Goal: Information Seeking & Learning: Understand process/instructions

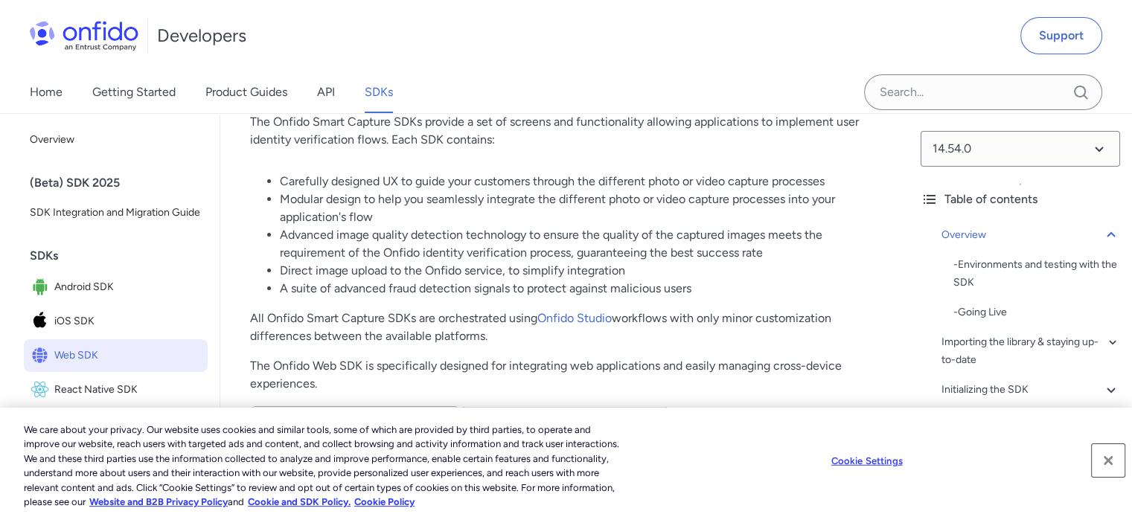
click at [1106, 467] on button "Close" at bounding box center [1108, 460] width 33 height 33
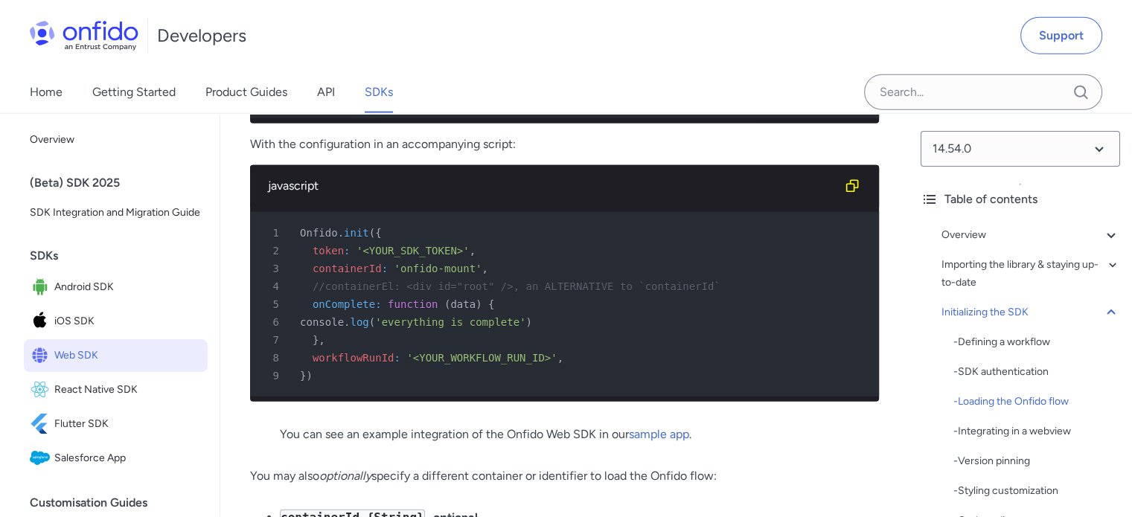
scroll to position [3796, 0]
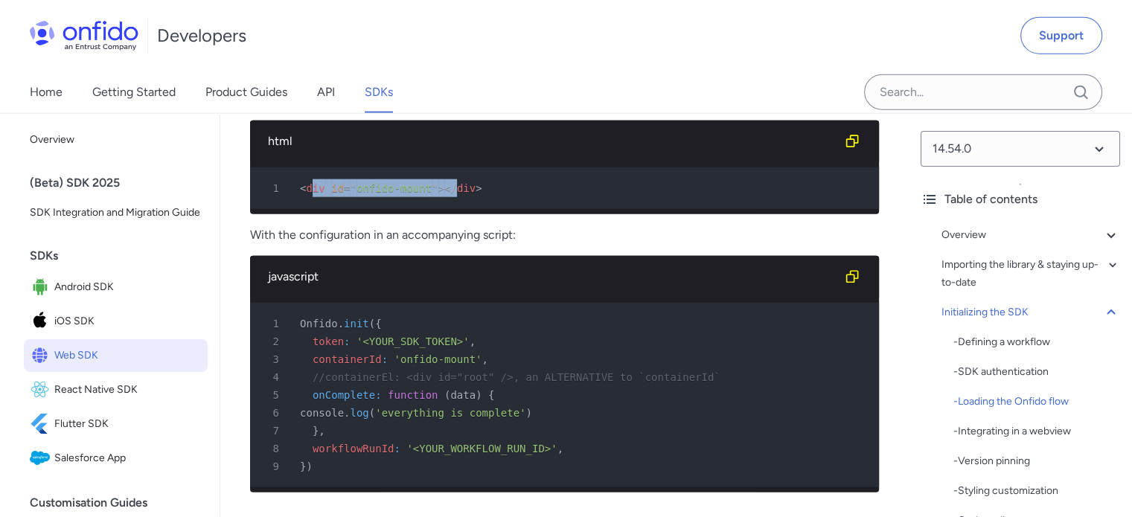
drag, startPoint x: 310, startPoint y: 261, endPoint x: 442, endPoint y: 262, distance: 132.5
click at [441, 197] on div "1 < div id = " onfido-mount " > </ div >" at bounding box center [557, 188] width 602 height 18
click at [444, 194] on span "</" at bounding box center [450, 188] width 13 height 12
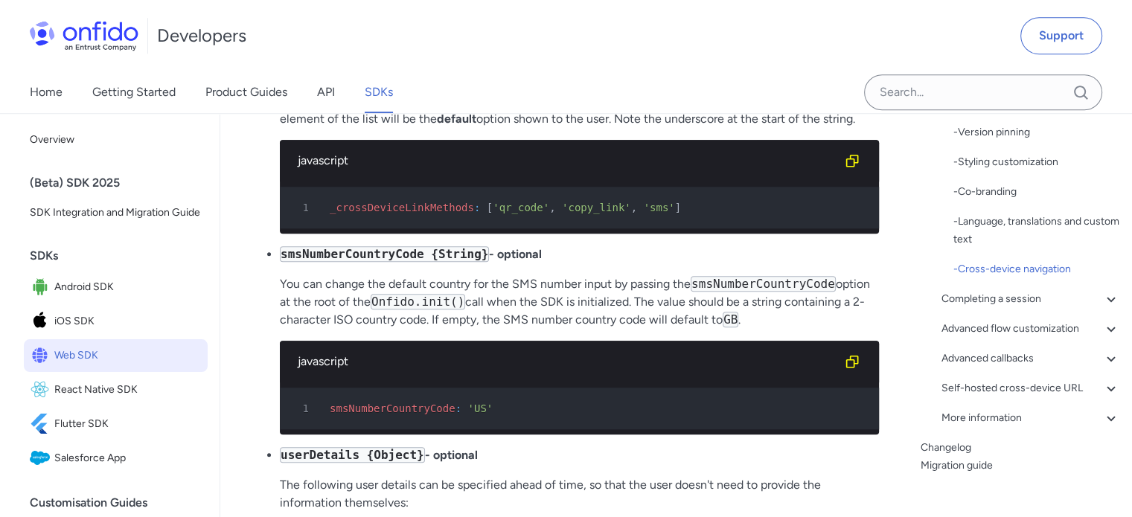
scroll to position [345, 0]
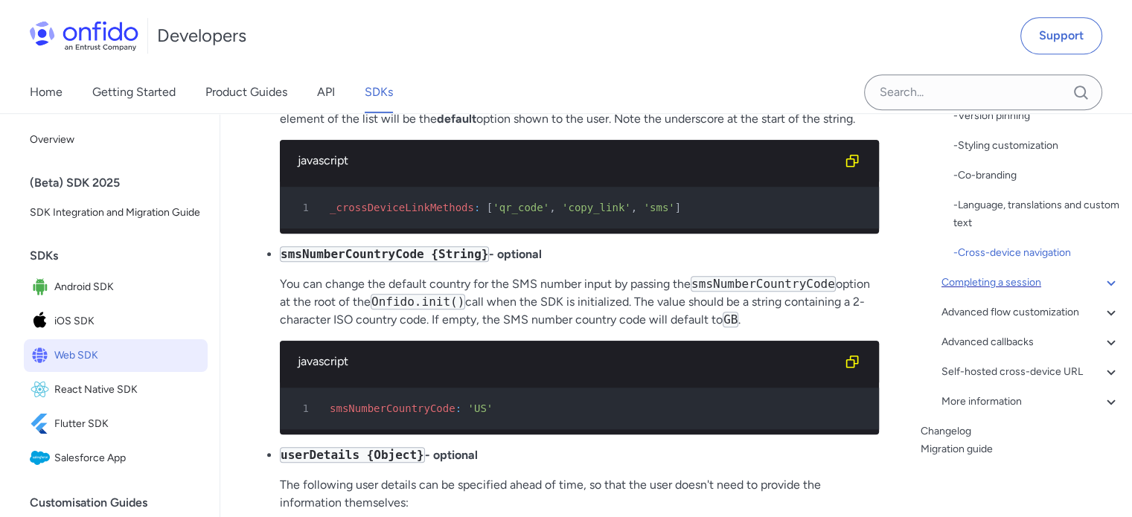
click at [1107, 282] on icon at bounding box center [1111, 283] width 8 height 5
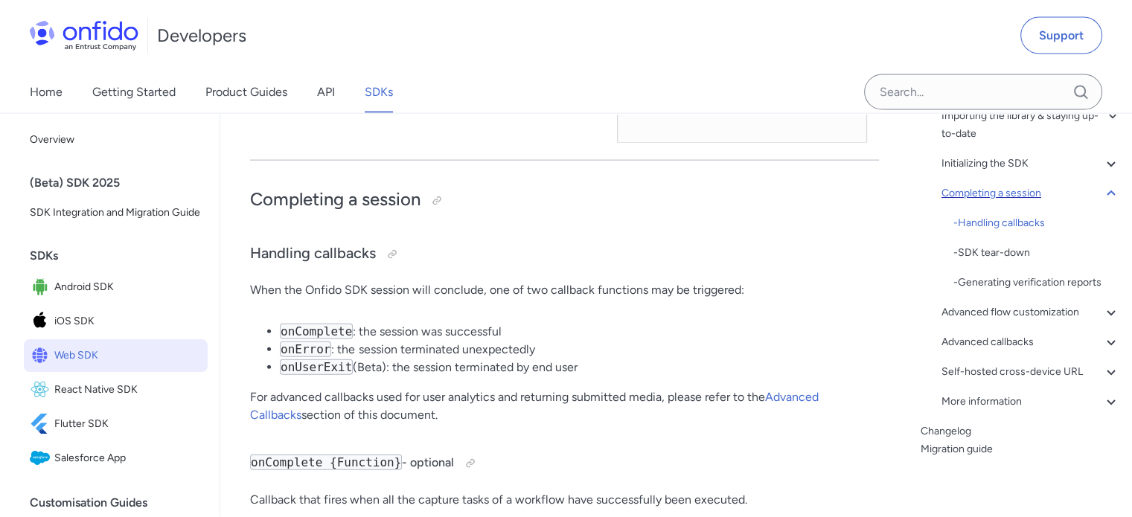
scroll to position [14694, 0]
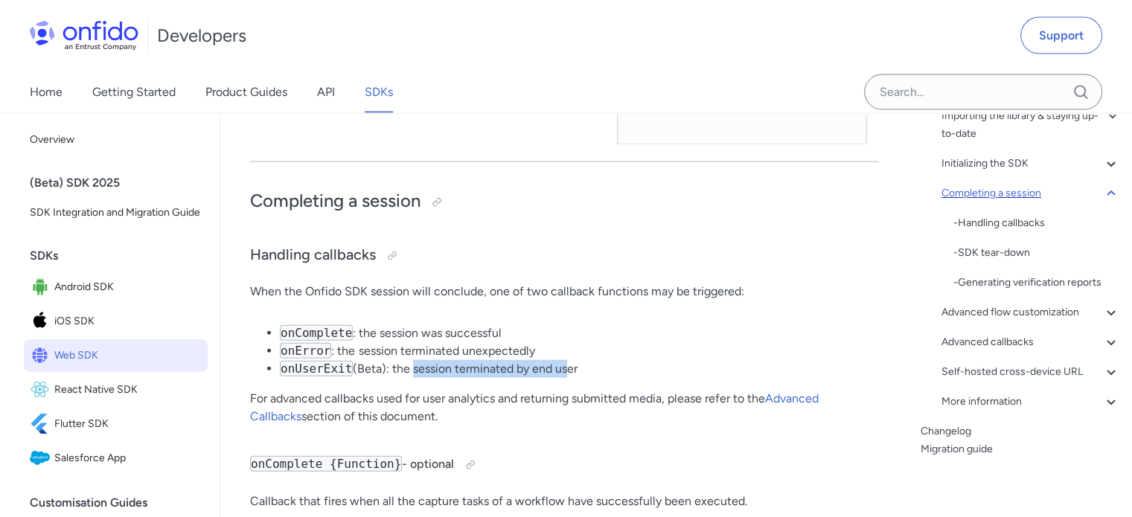
drag, startPoint x: 412, startPoint y: 416, endPoint x: 563, endPoint y: 409, distance: 151.2
click at [563, 378] on li "onUserExit (Beta): the session terminated by end user" at bounding box center [579, 369] width 599 height 18
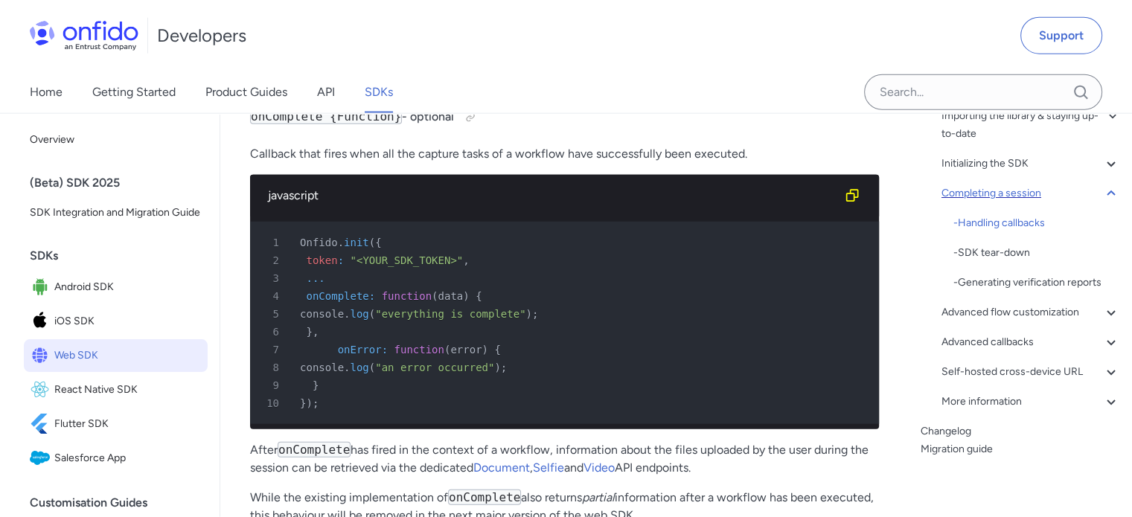
scroll to position [15066, 0]
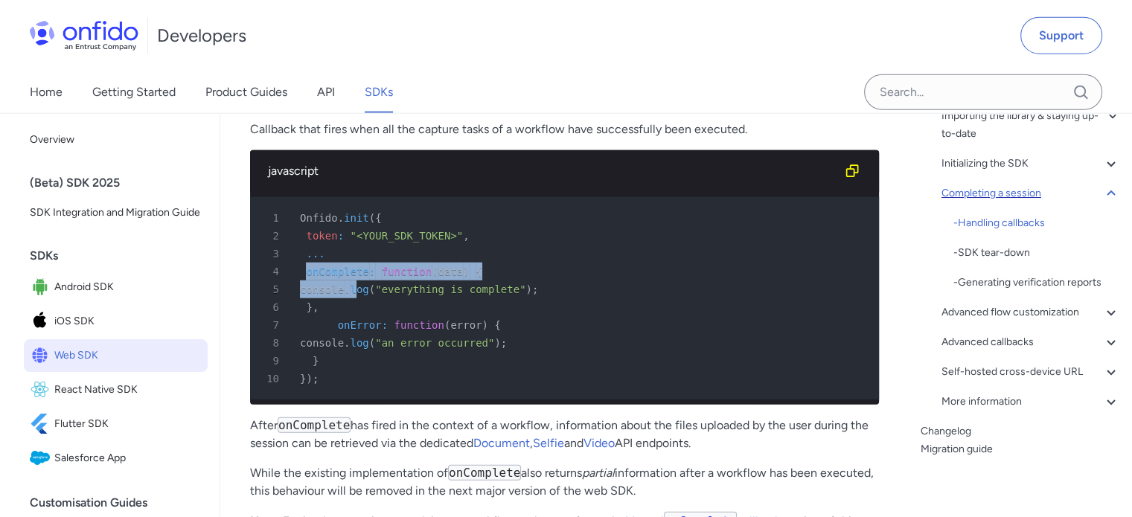
drag, startPoint x: 327, startPoint y: 325, endPoint x: 401, endPoint y: 342, distance: 75.8
click at [401, 336] on pre "1 Onfido . init ( { 2 token : "<YOUR_SDK_TOKEN>" , 3 ... 4 onComplete : functio…" at bounding box center [564, 298] width 629 height 202
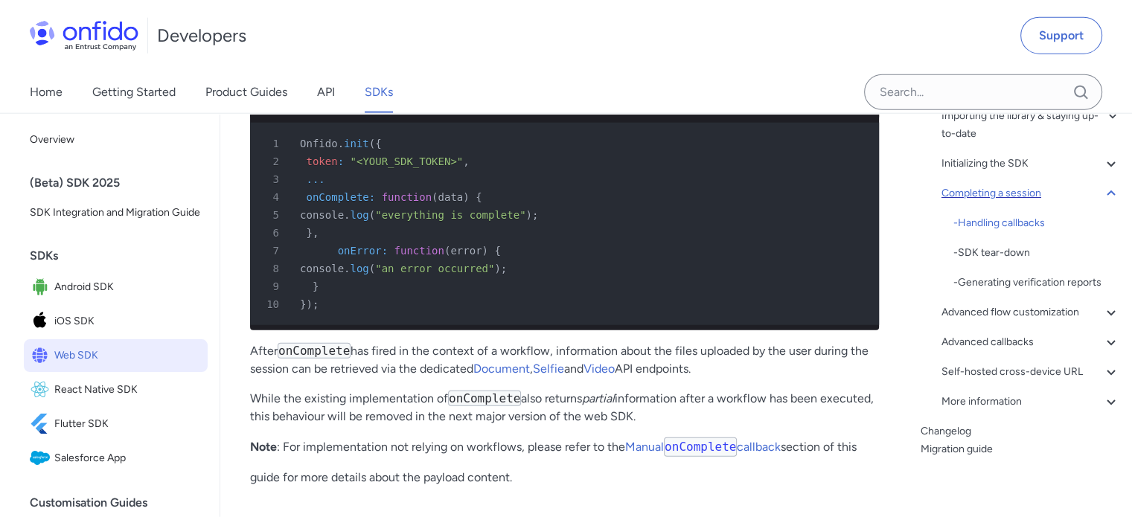
click at [451, 325] on pre "1 Onfido . init ( { 2 token : "<YOUR_SDK_TOKEN>" , 3 ... 4 onComplete : functio…" at bounding box center [564, 224] width 629 height 202
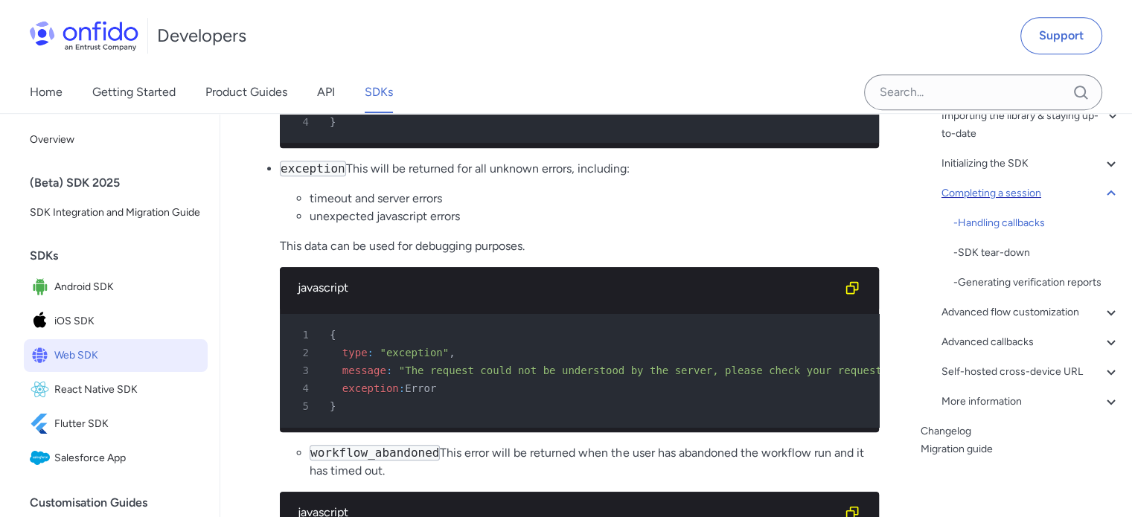
scroll to position [17894, 0]
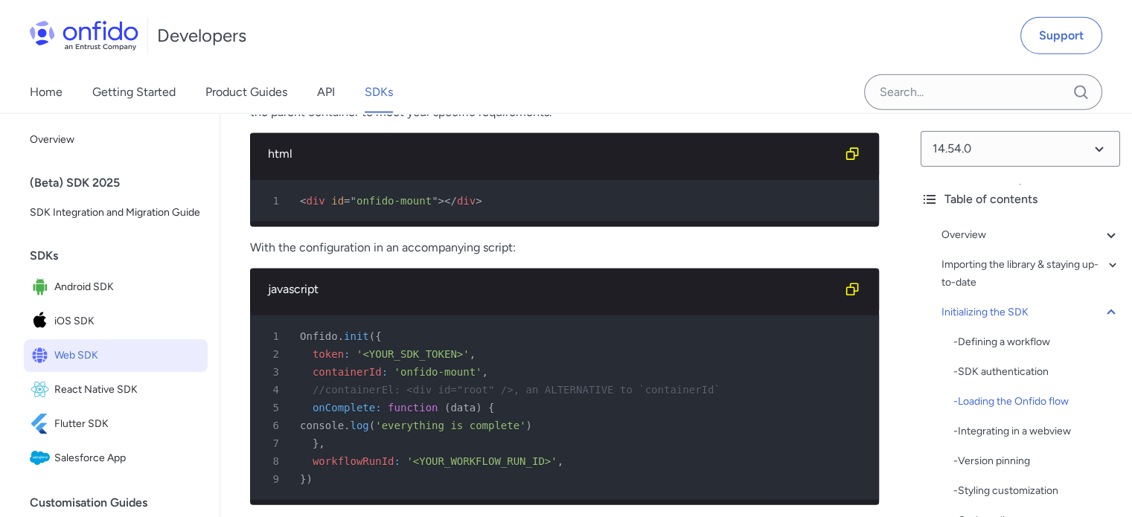
scroll to position [3647, 0]
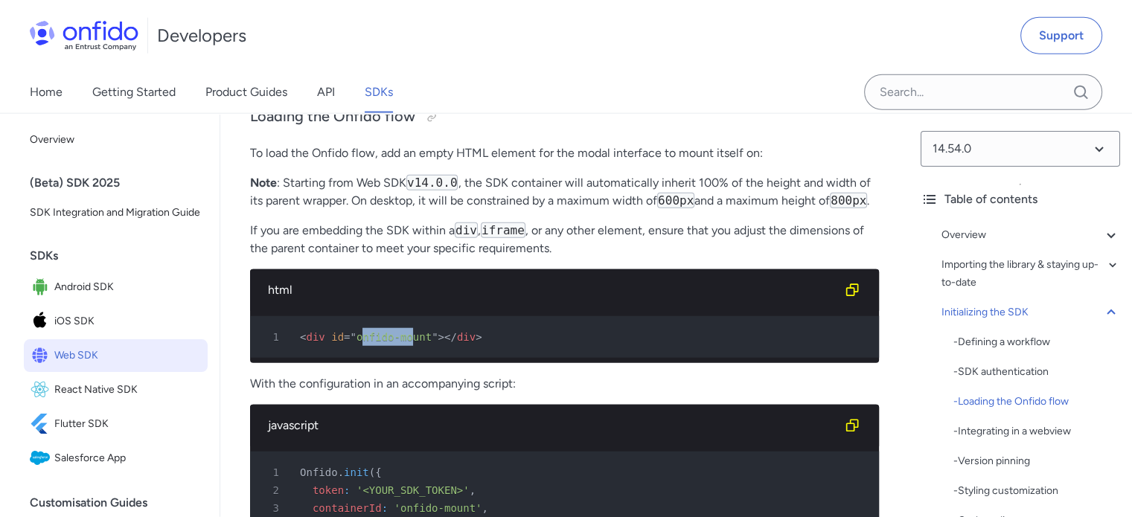
drag, startPoint x: 357, startPoint y: 406, endPoint x: 400, endPoint y: 405, distance: 43.9
click at [400, 343] on span "onfido-mount" at bounding box center [394, 337] width 75 height 12
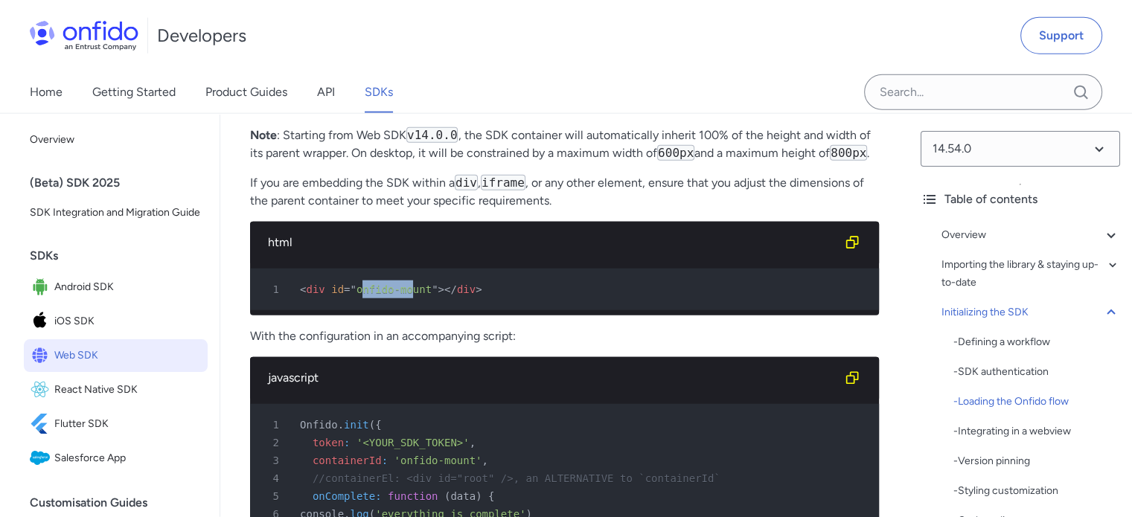
scroll to position [3721, 0]
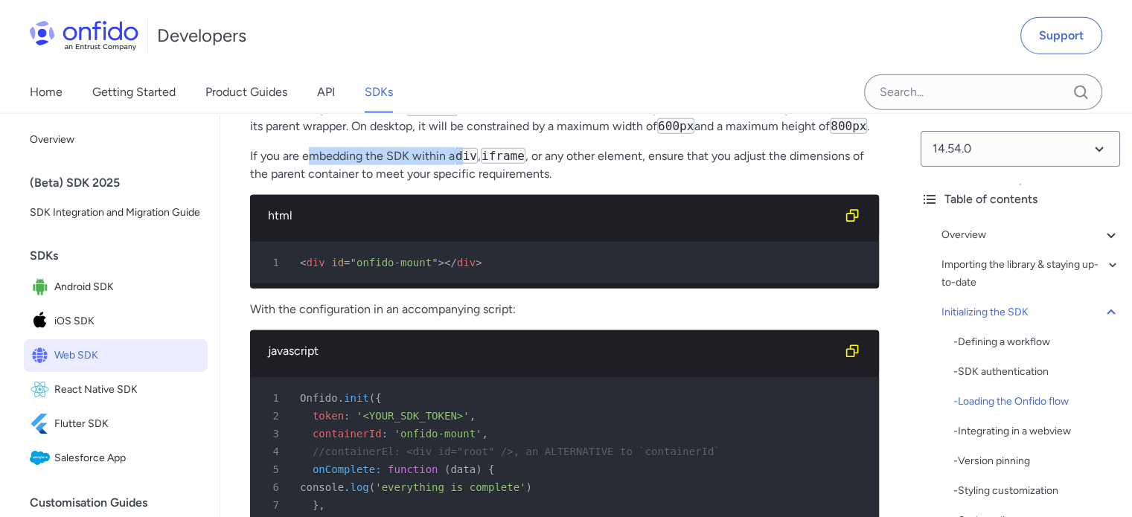
drag, startPoint x: 316, startPoint y: 222, endPoint x: 464, endPoint y: 227, distance: 148.2
click at [464, 183] on p "If you are embedding the SDK within a div , iframe , or any other element, ensu…" at bounding box center [564, 165] width 629 height 36
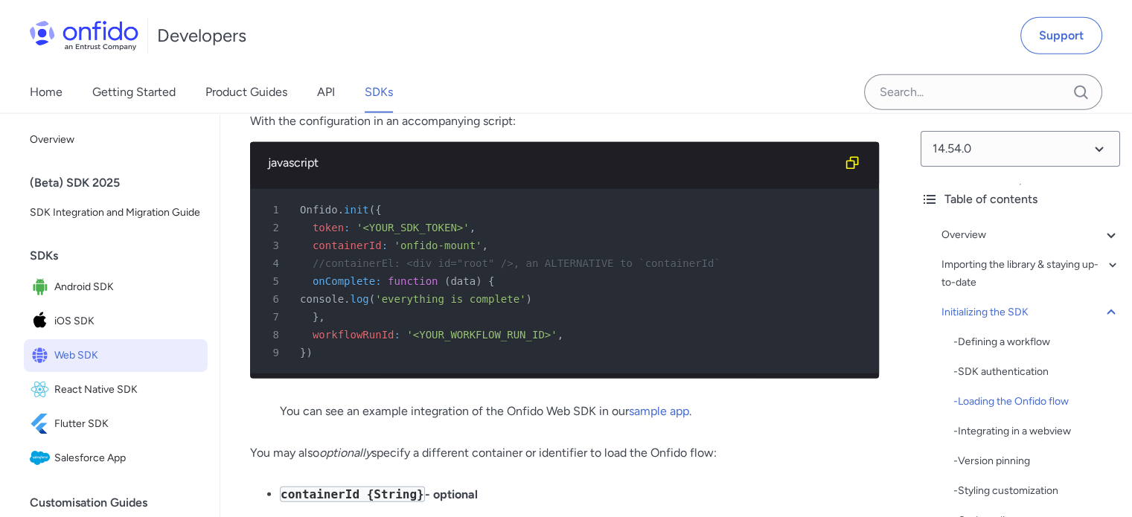
scroll to position [3945, 0]
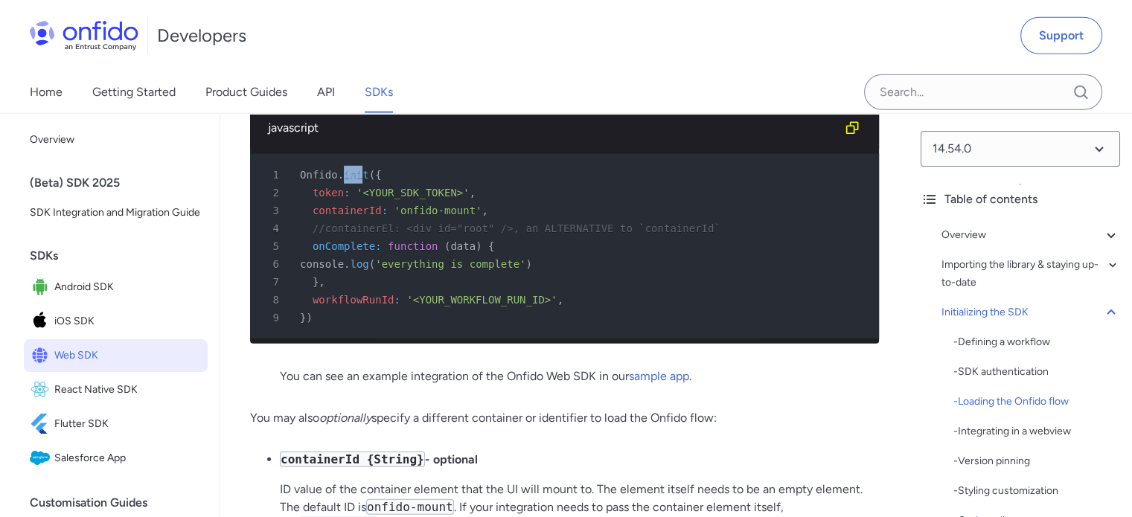
drag, startPoint x: 342, startPoint y: 261, endPoint x: 361, endPoint y: 258, distance: 19.5
click at [361, 181] on span "init" at bounding box center [356, 175] width 25 height 12
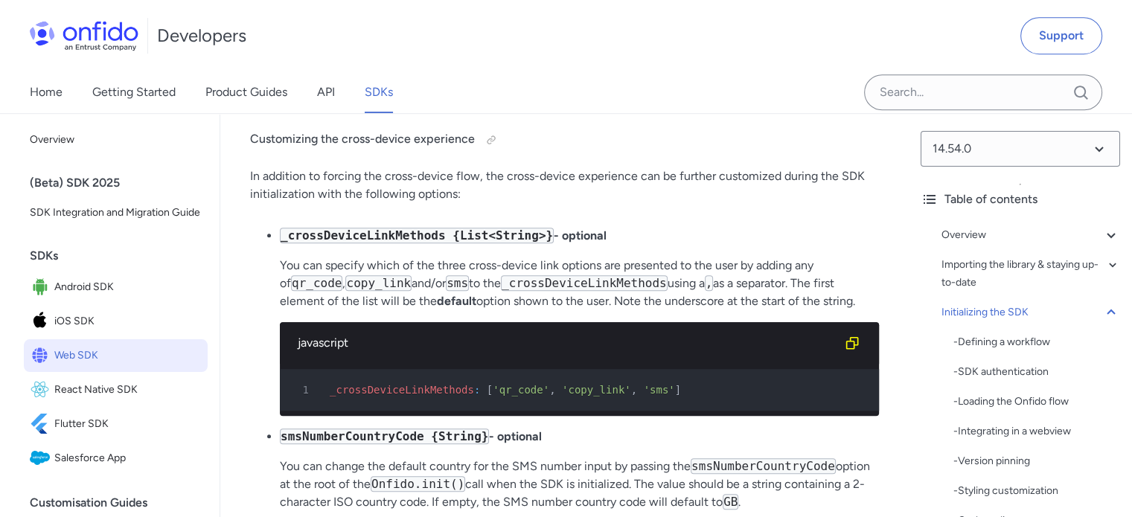
scroll to position [12579, 0]
